Goal: Information Seeking & Learning: Understand process/instructions

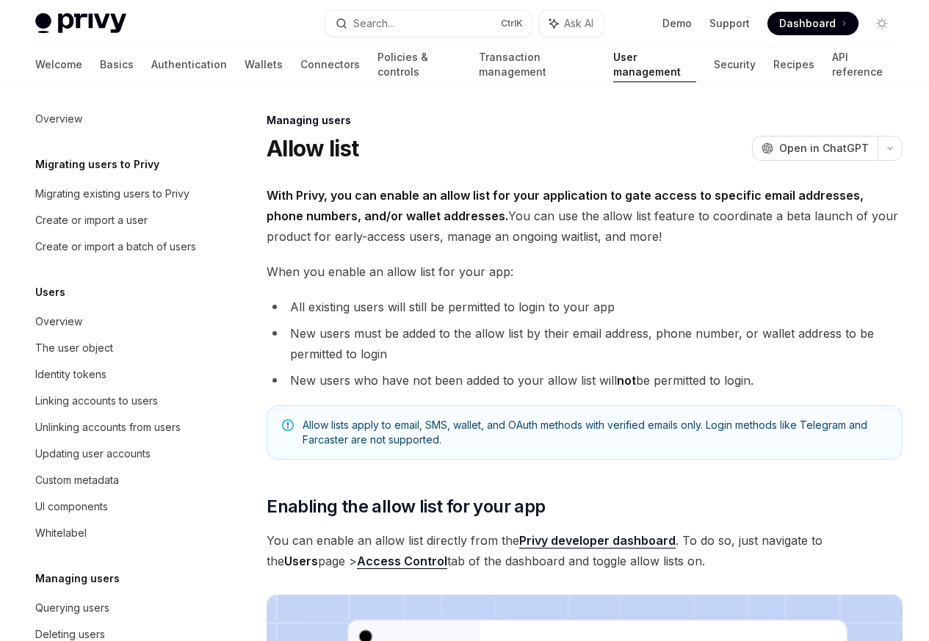
scroll to position [207, 0]
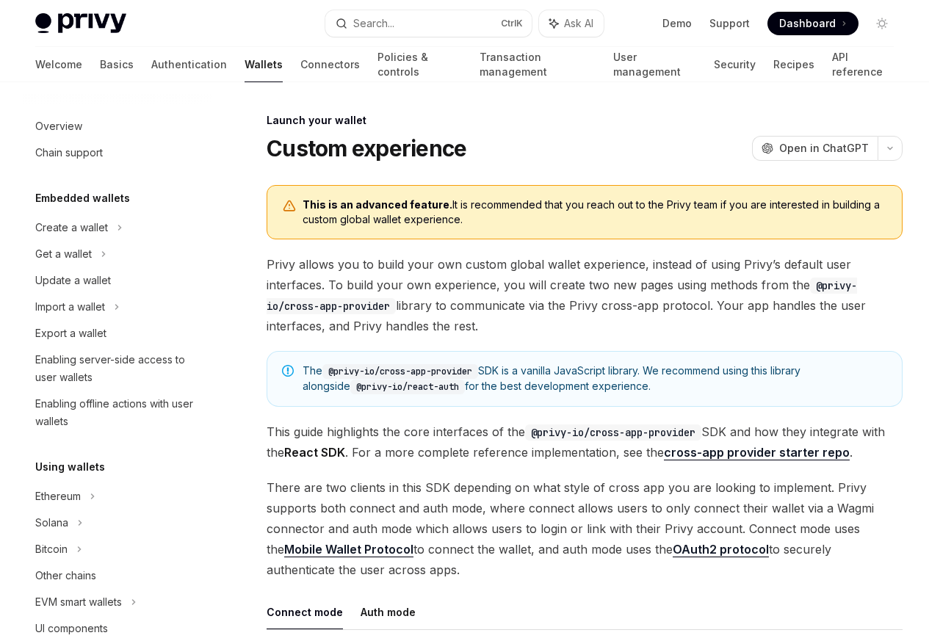
scroll to position [673, 0]
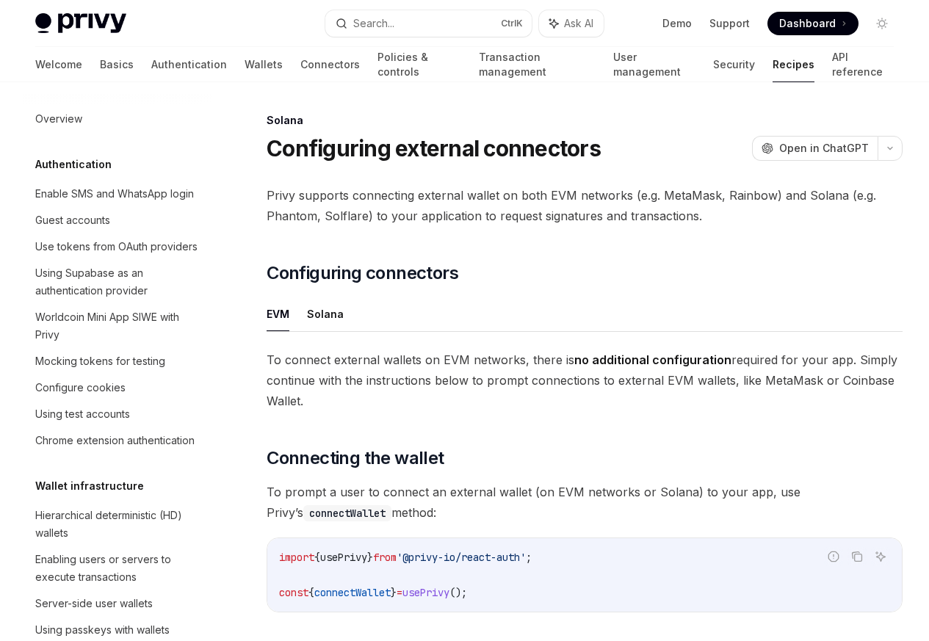
scroll to position [2352, 0]
